Goal: Transaction & Acquisition: Book appointment/travel/reservation

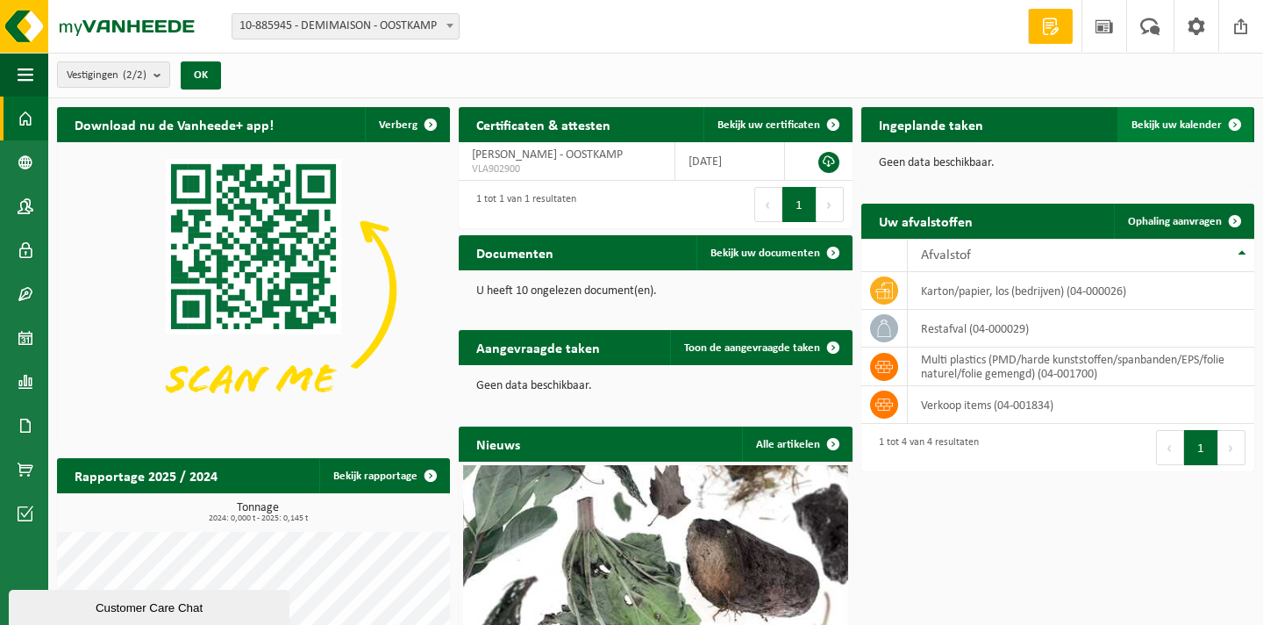
click at [1152, 136] on link "Bekijk uw kalender" at bounding box center [1185, 124] width 135 height 35
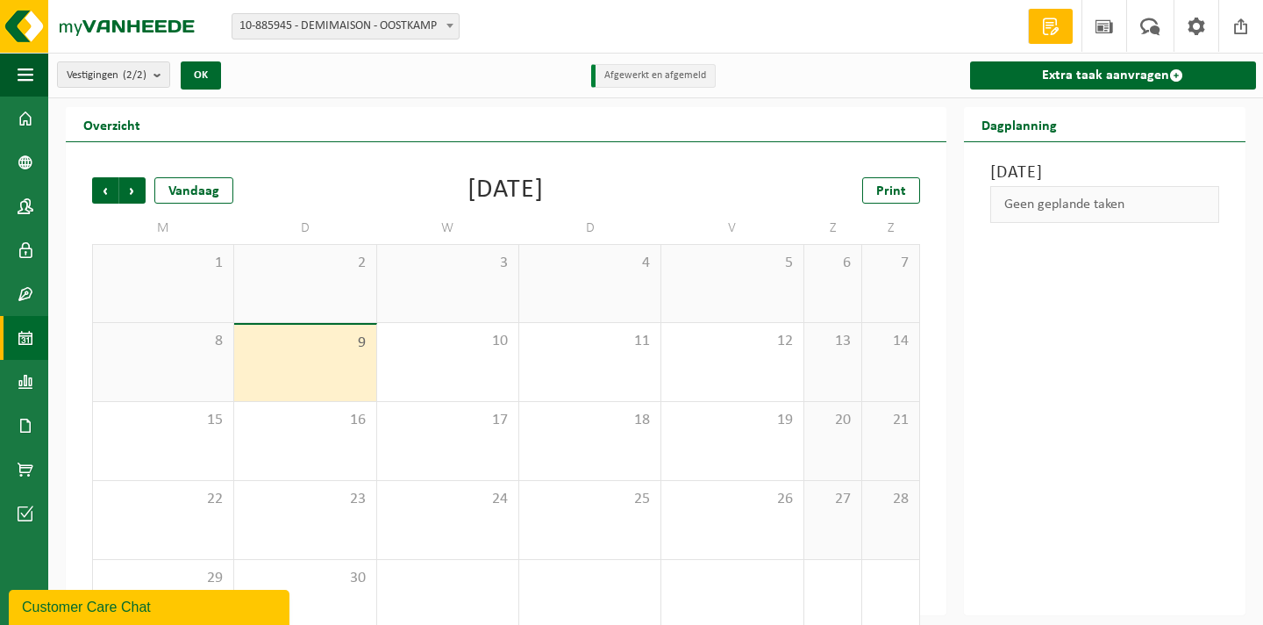
click at [547, 87] on div "Vestigingen (2/2) Alles selecteren Alles deselecteren Actieve selecteren DEMIMA…" at bounding box center [655, 76] width 1215 height 46
click at [1055, 78] on link "Extra taak aanvragen" at bounding box center [1113, 75] width 286 height 28
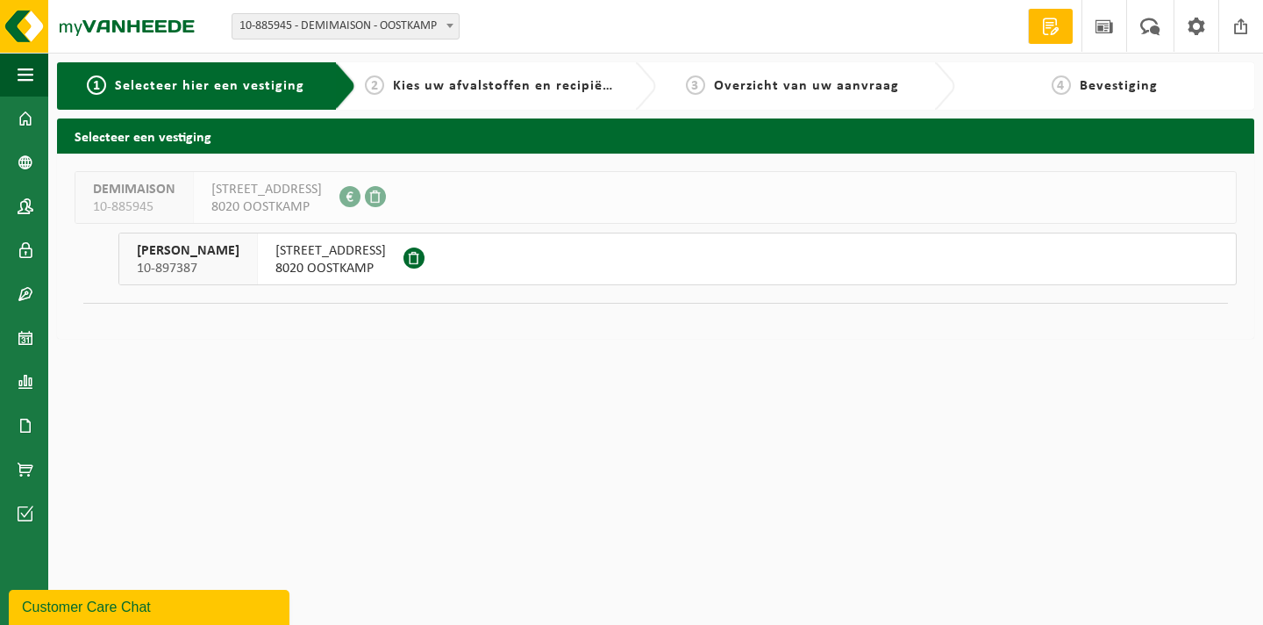
click at [323, 272] on span "8020 OOSTKAMP" at bounding box center [330, 269] width 111 height 18
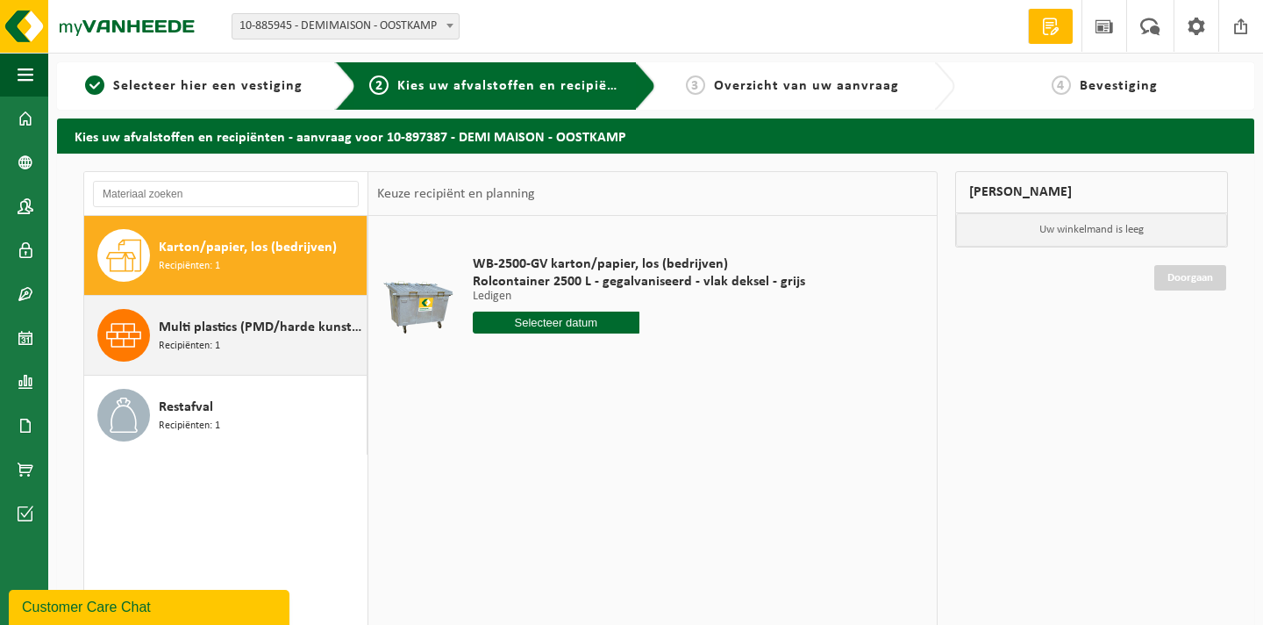
click at [273, 342] on div "Multi plastics (PMD/harde kunststoffen/spanbanden/EPS/folie naturel/folie gemen…" at bounding box center [261, 335] width 204 height 53
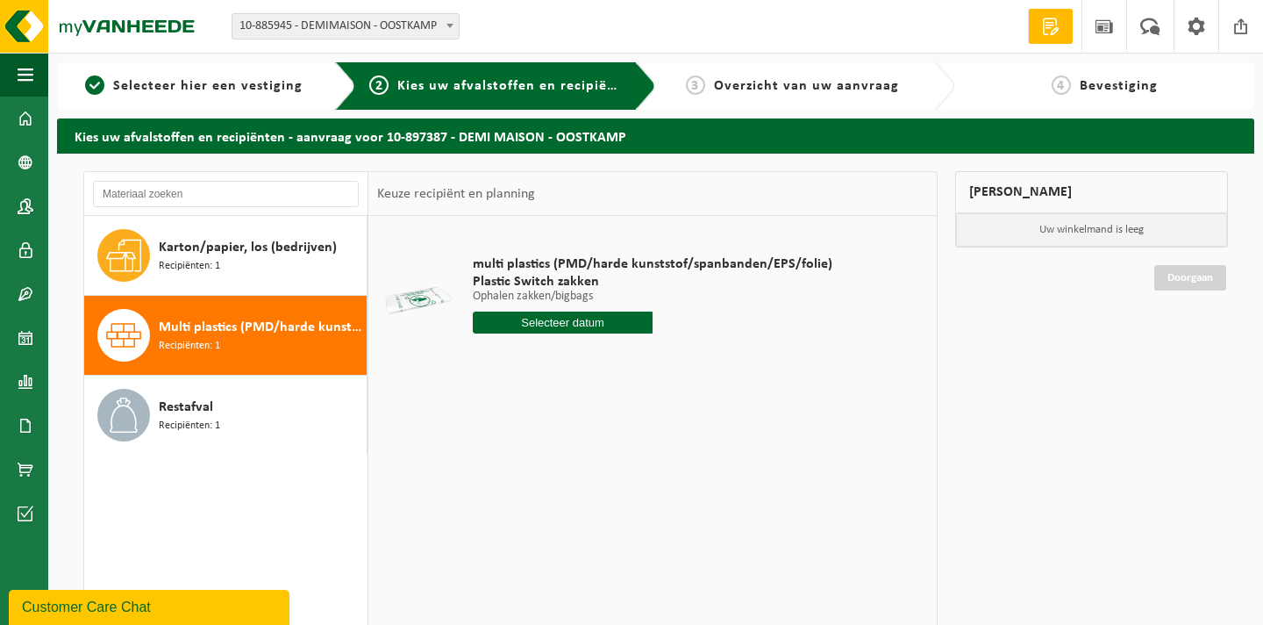
click at [525, 322] on input "text" at bounding box center [563, 322] width 180 height 22
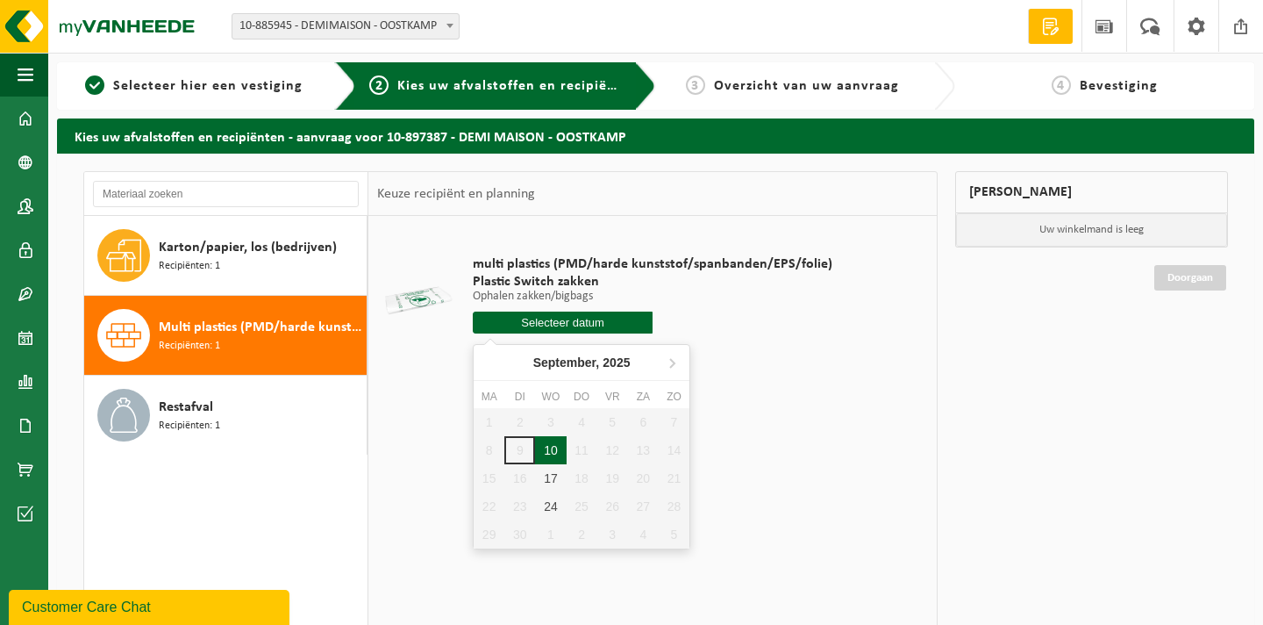
click at [551, 454] on div "10" at bounding box center [550, 450] width 31 height 28
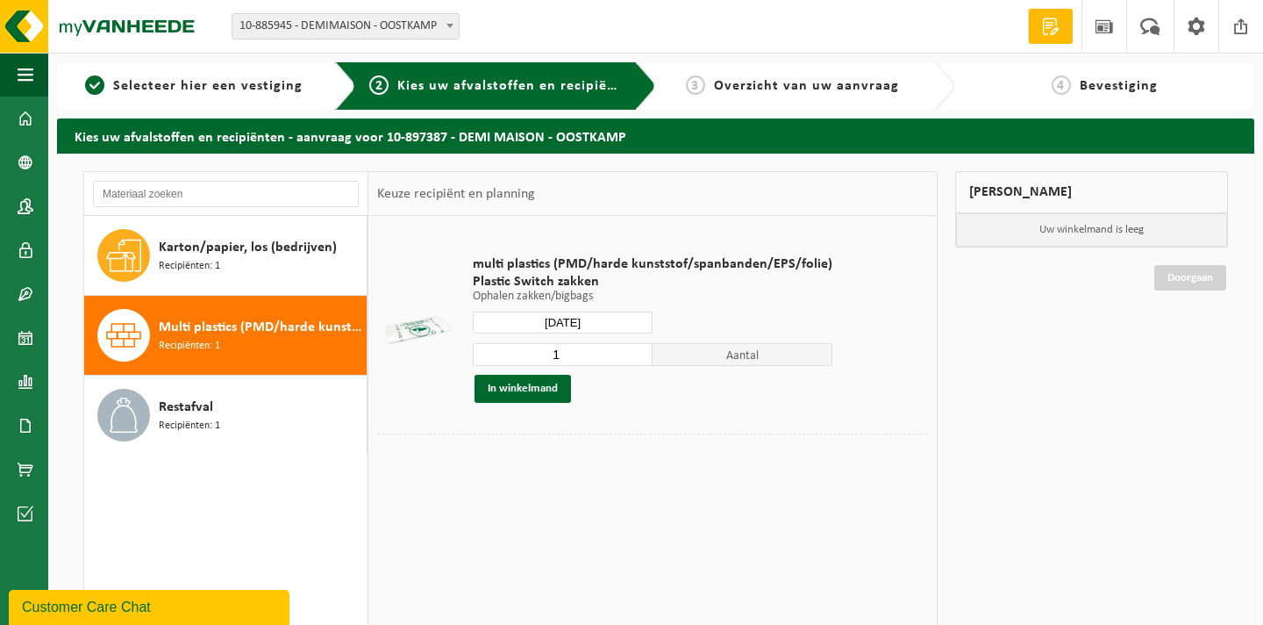
type input "Van 2025-09-10"
click at [564, 392] on button "In winkelmand" at bounding box center [523, 389] width 97 height 28
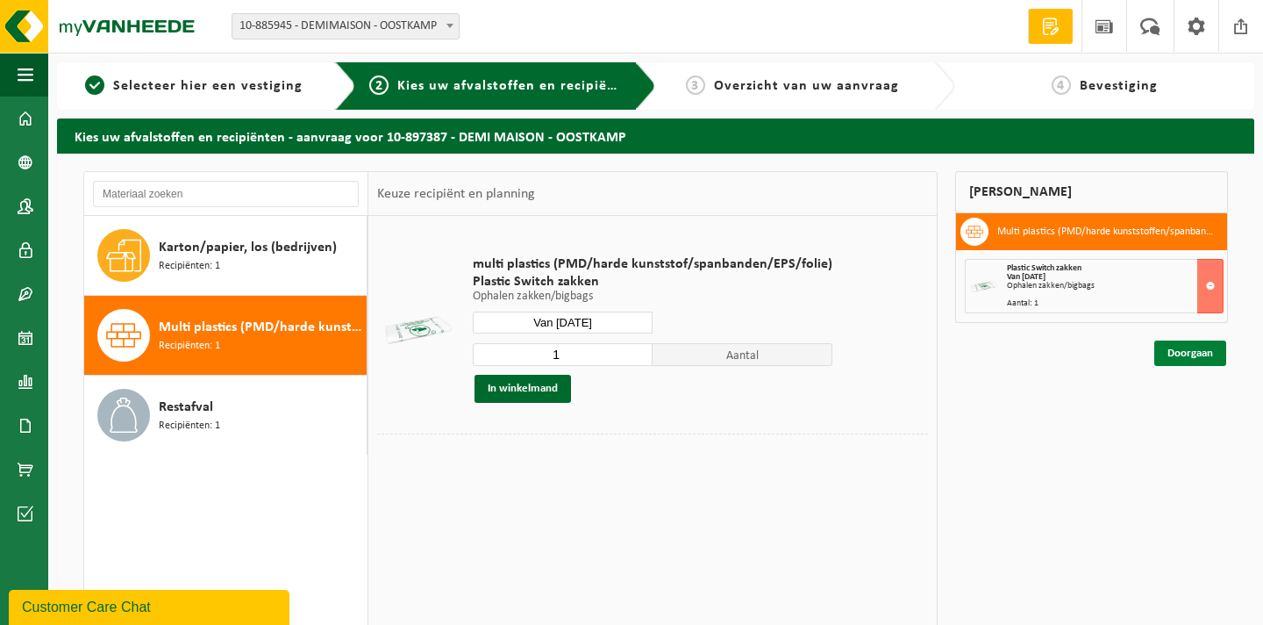
click at [1189, 360] on link "Doorgaan" at bounding box center [1191, 352] width 72 height 25
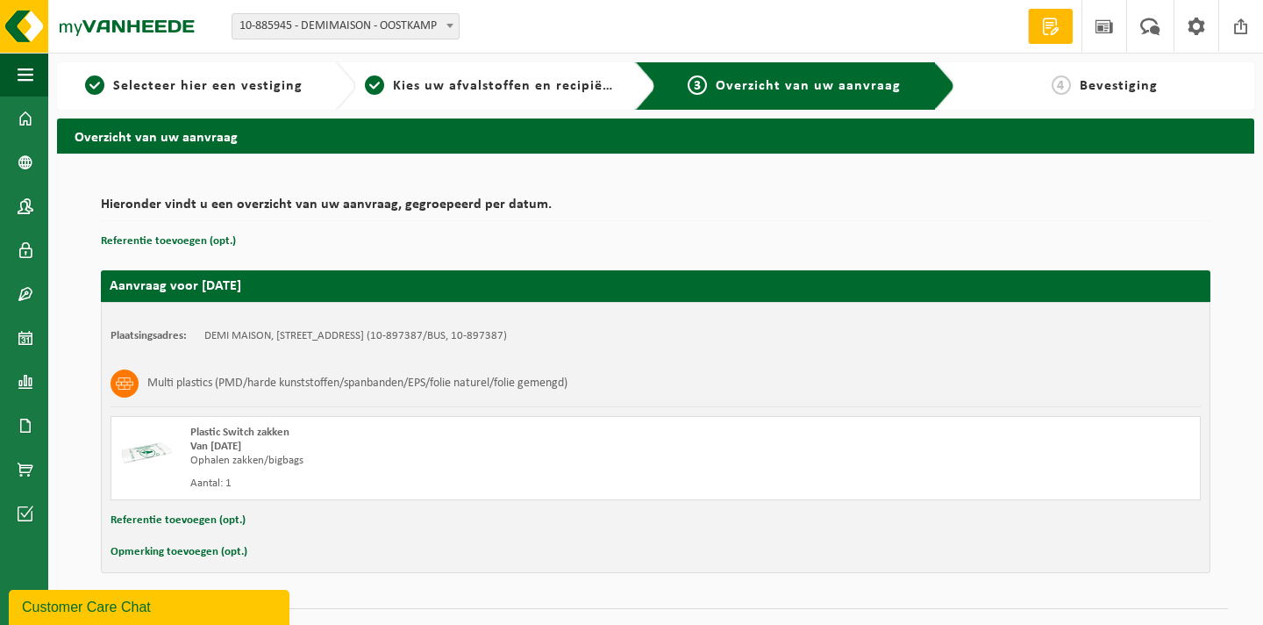
scroll to position [37, 0]
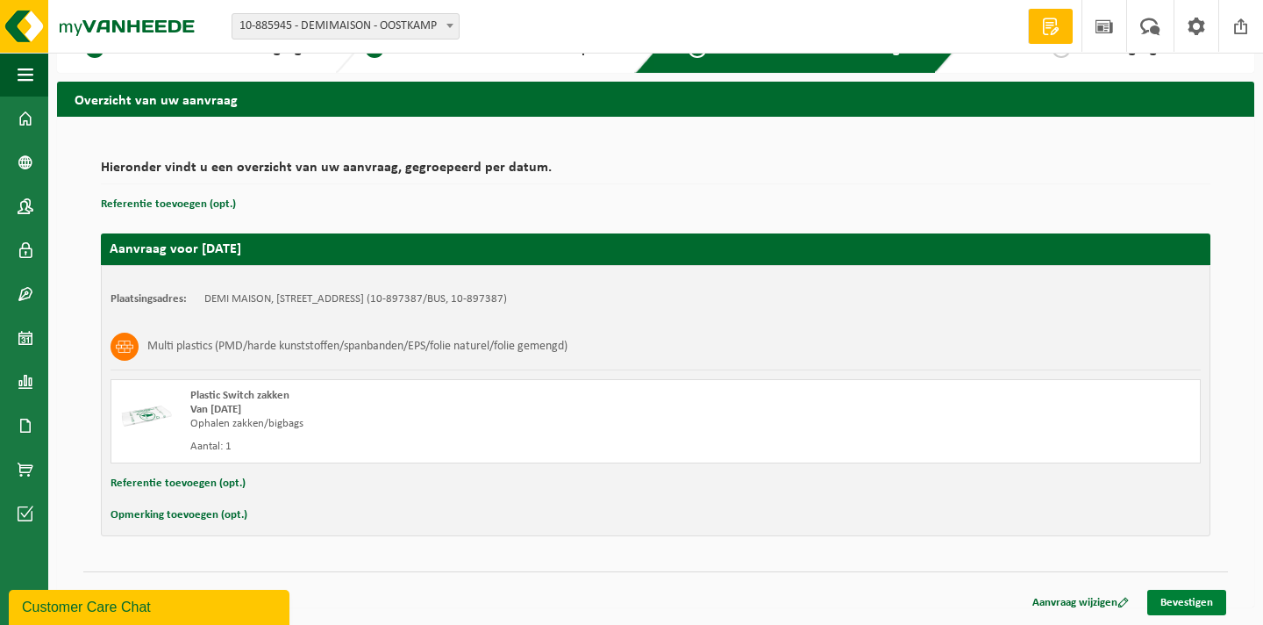
click at [1182, 600] on link "Bevestigen" at bounding box center [1187, 602] width 79 height 25
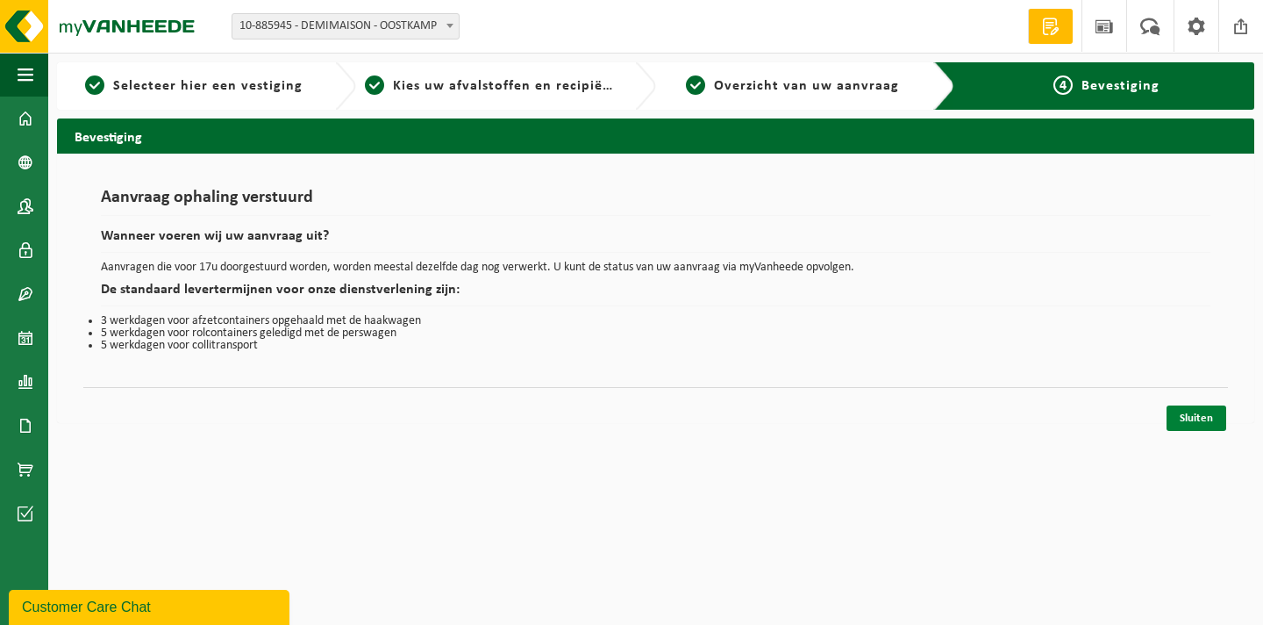
click at [1198, 419] on link "Sluiten" at bounding box center [1197, 417] width 60 height 25
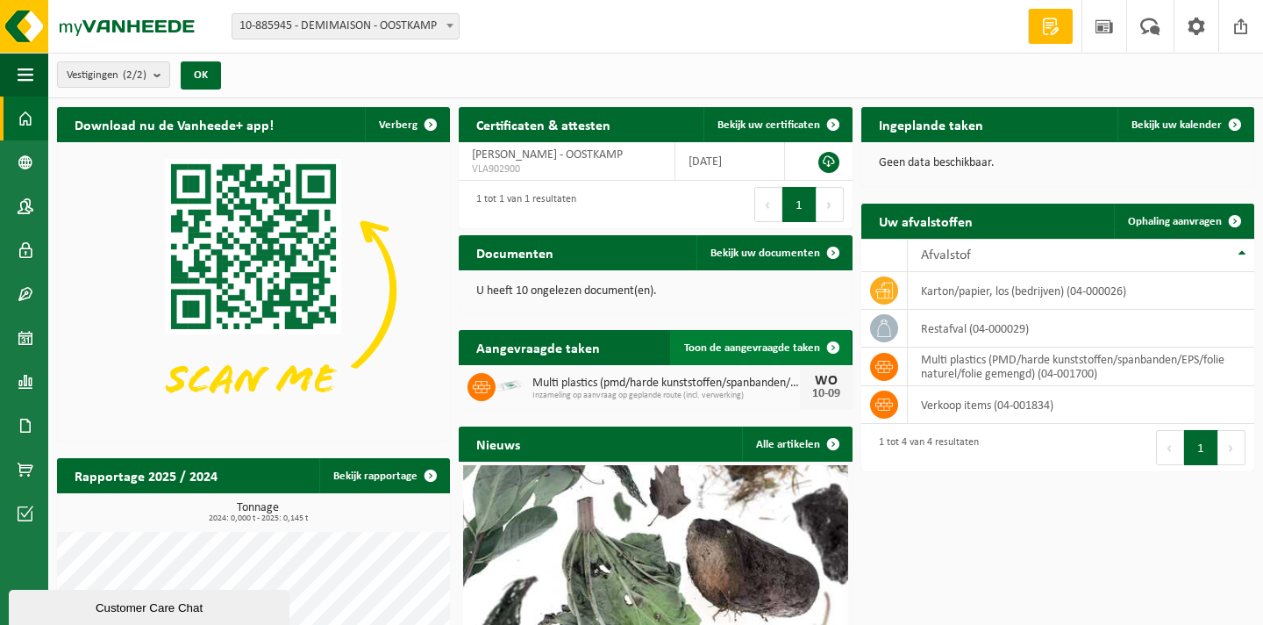
click at [743, 344] on span "Toon de aangevraagde taken" at bounding box center [752, 347] width 136 height 11
